Goal: Task Accomplishment & Management: Manage account settings

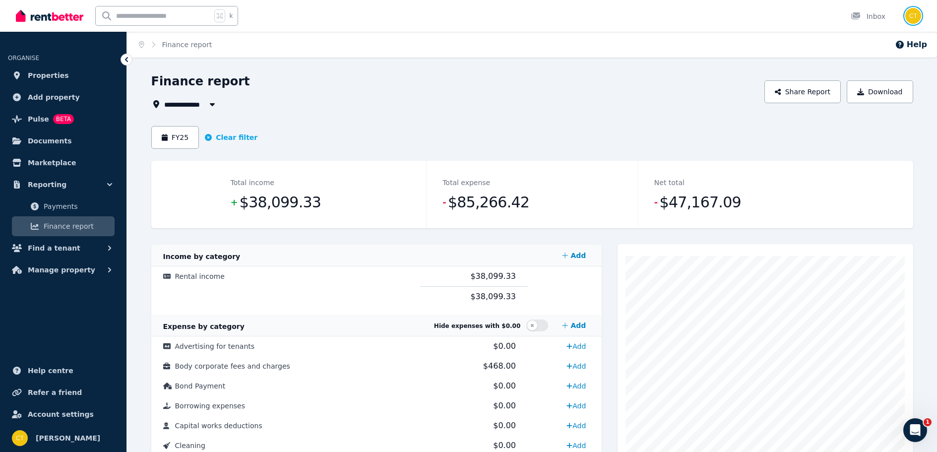
click at [913, 13] on img "button" at bounding box center [914, 16] width 16 height 16
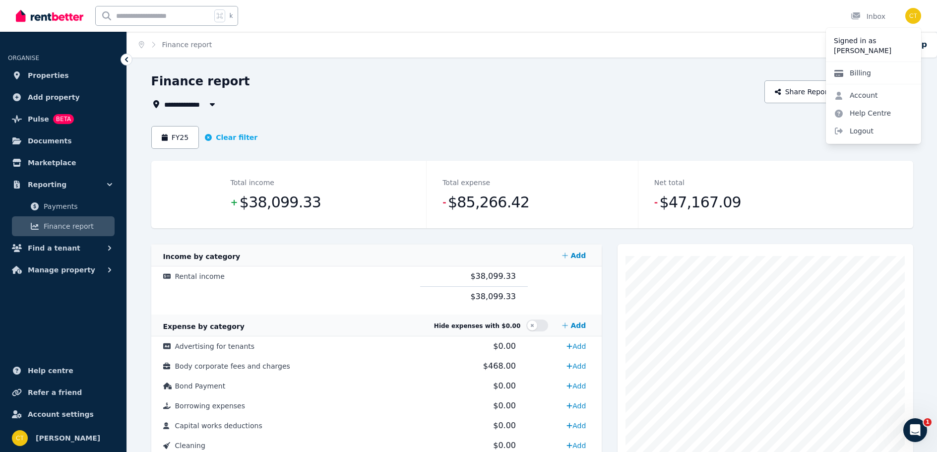
click at [852, 73] on link "Billing" at bounding box center [852, 73] width 53 height 18
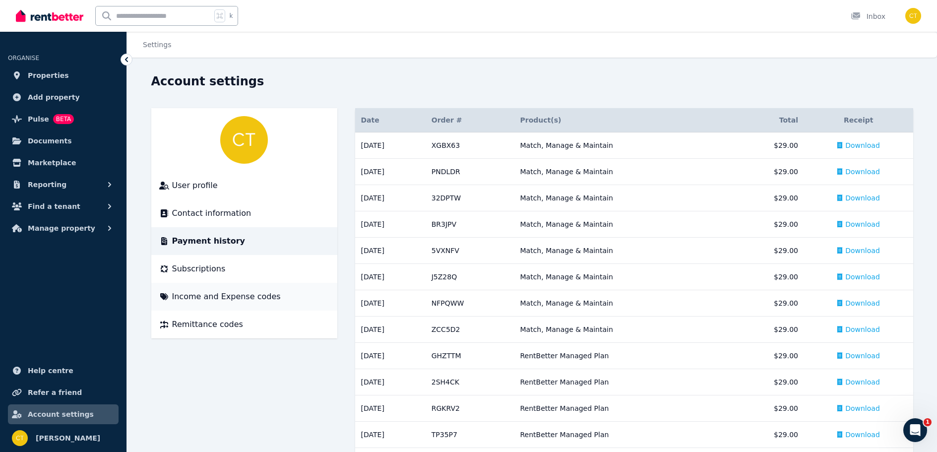
click at [221, 293] on span "Income and Expense codes" at bounding box center [226, 297] width 109 height 12
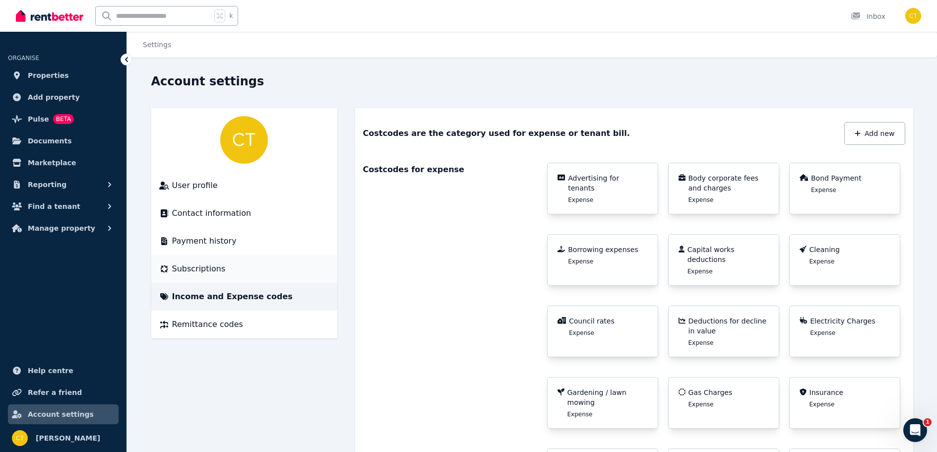
click at [209, 273] on span "Subscriptions" at bounding box center [199, 269] width 54 height 12
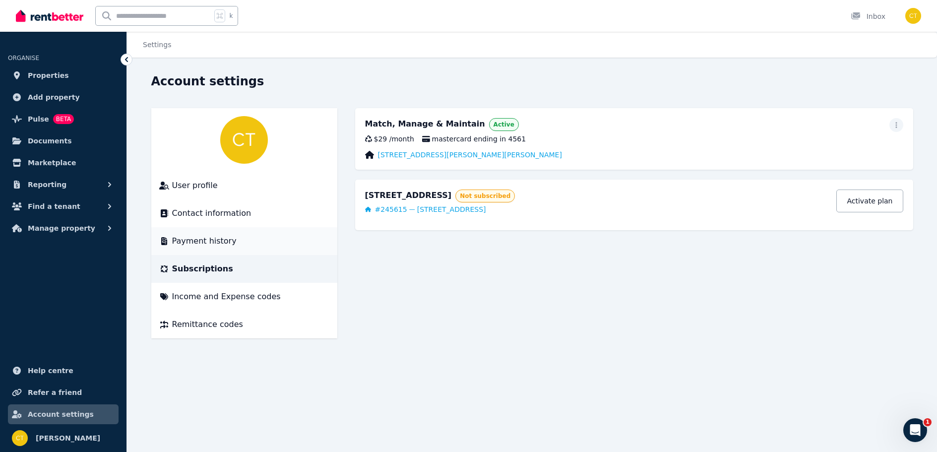
click at [210, 235] on span "Payment history" at bounding box center [204, 241] width 65 height 12
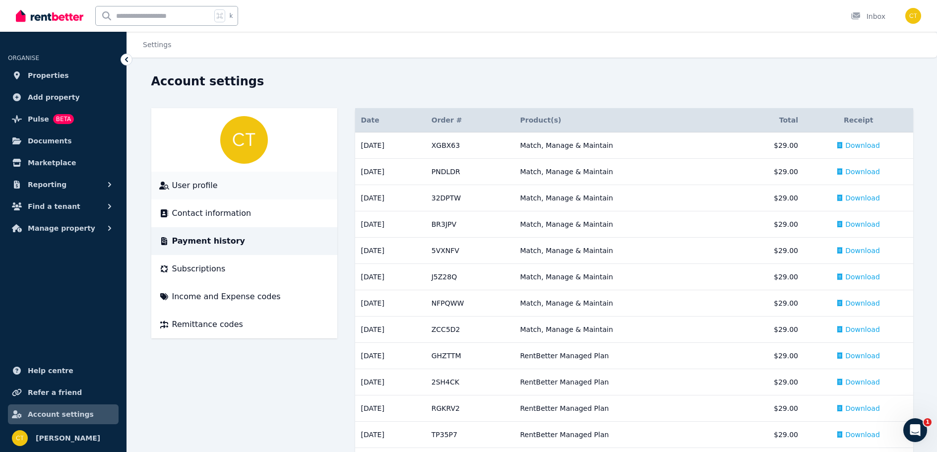
click at [201, 183] on span "User profile" at bounding box center [195, 186] width 46 height 12
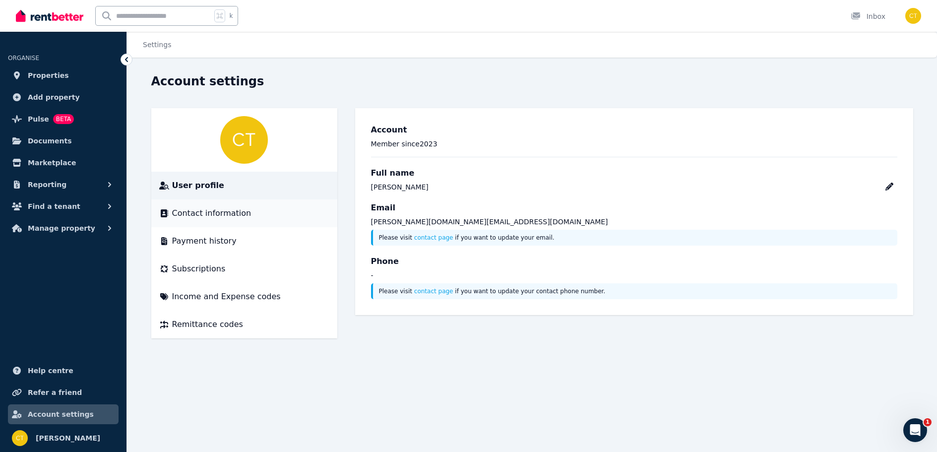
click at [229, 213] on span "Contact information" at bounding box center [211, 213] width 79 height 12
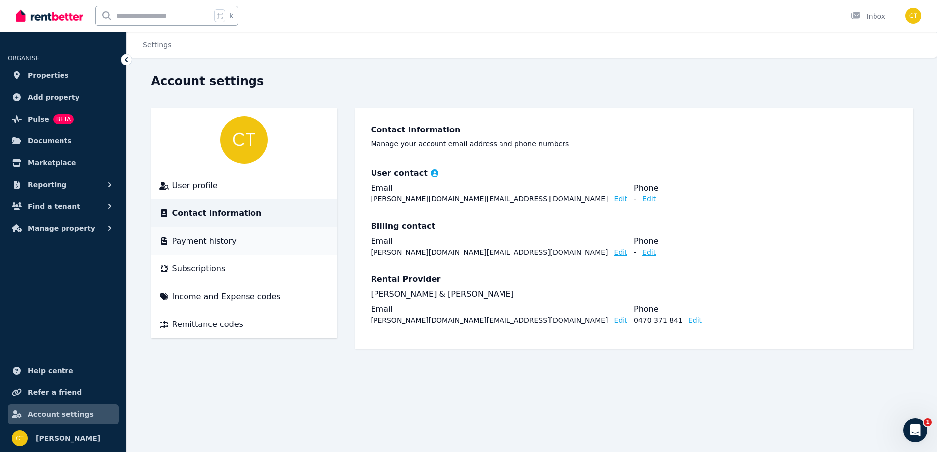
click at [253, 240] on div "Payment history" at bounding box center [244, 241] width 170 height 12
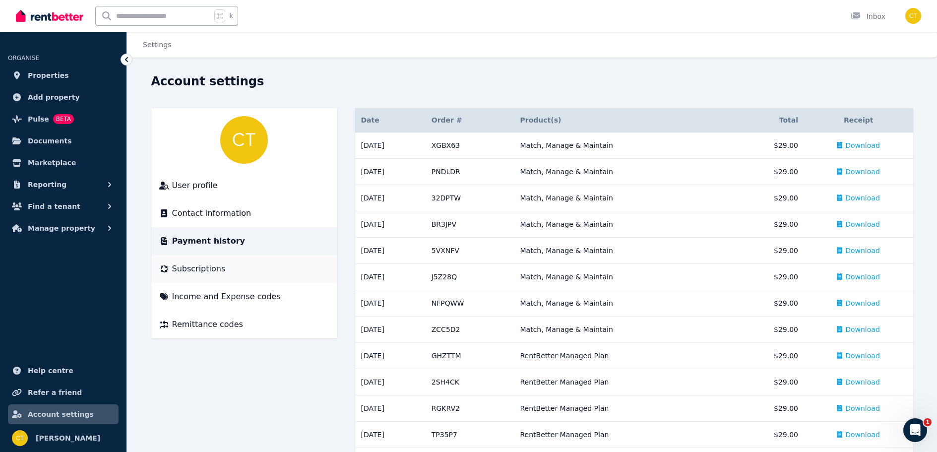
click at [238, 274] on div "Subscriptions" at bounding box center [244, 269] width 170 height 12
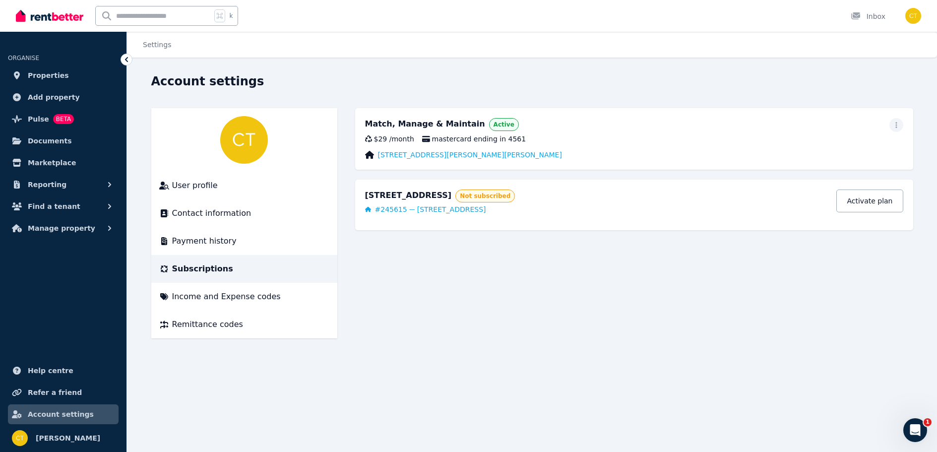
click at [455, 120] on div "Match, Manage & Maintain" at bounding box center [425, 124] width 120 height 13
click at [897, 125] on icon "button" at bounding box center [897, 125] width 8 height 7
click at [871, 147] on span "Update payment method" at bounding box center [851, 158] width 87 height 24
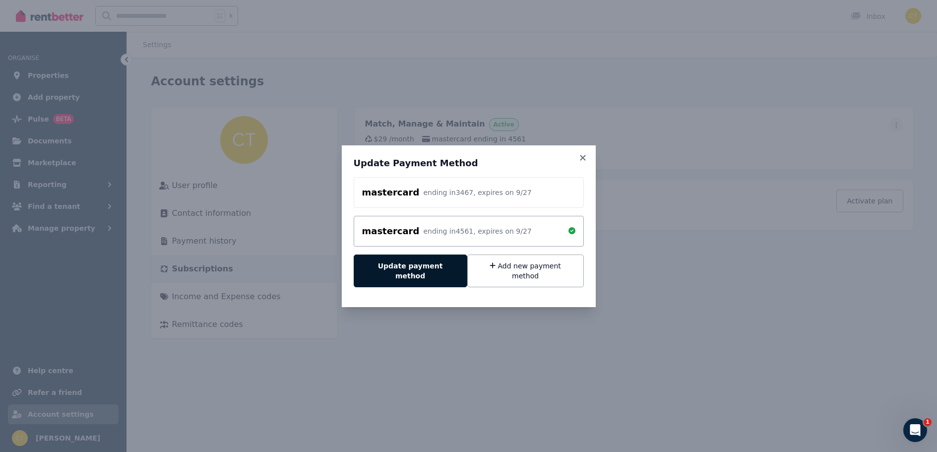
click at [407, 273] on button "Update payment method" at bounding box center [411, 271] width 114 height 33
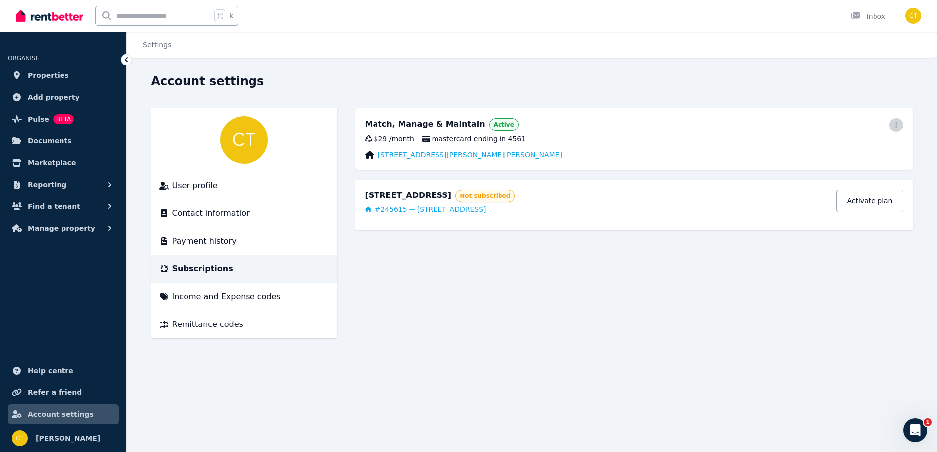
click at [897, 127] on icon "button" at bounding box center [897, 125] width 8 height 7
click at [851, 146] on span "Update payment method" at bounding box center [851, 158] width 87 height 24
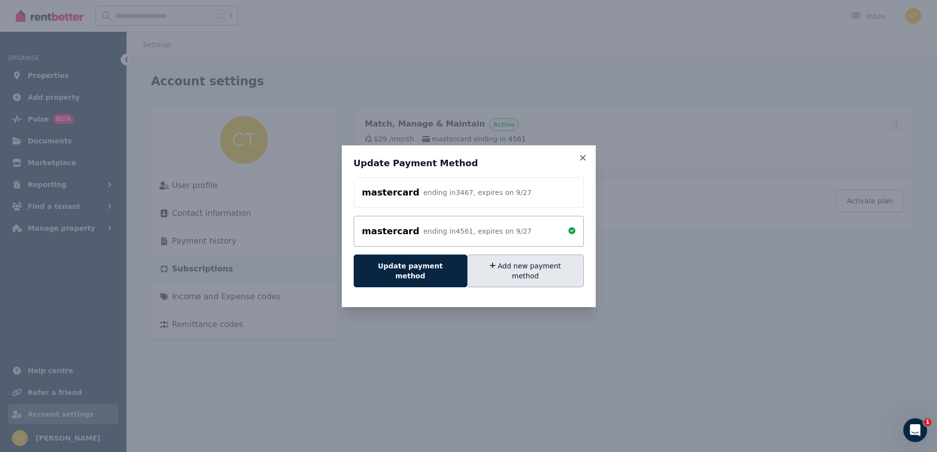
click at [536, 273] on button "Add new payment method" at bounding box center [525, 271] width 117 height 33
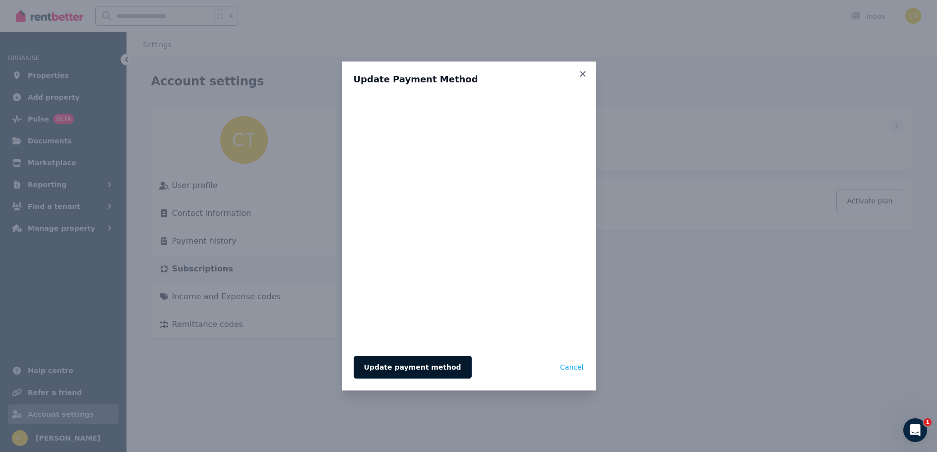
click at [419, 367] on button "Update payment method" at bounding box center [413, 367] width 118 height 23
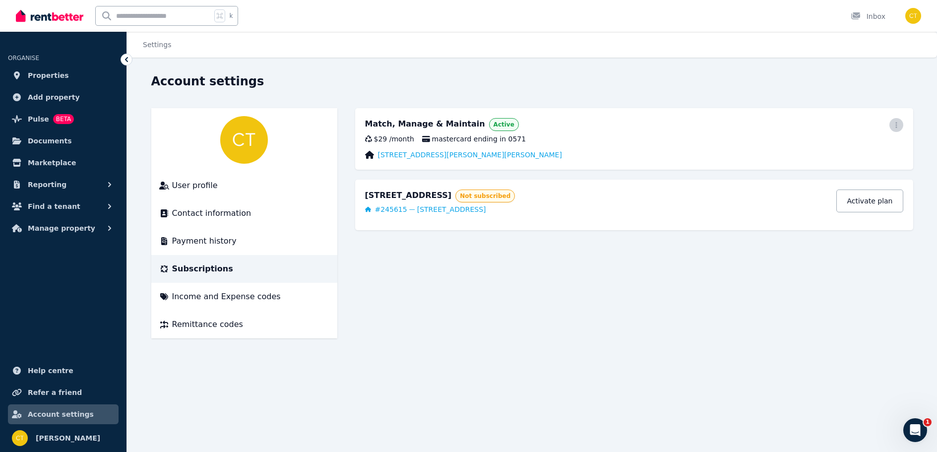
click at [896, 128] on icon "button" at bounding box center [897, 125] width 8 height 7
click at [865, 151] on span "Update payment method" at bounding box center [851, 158] width 87 height 24
